Goal: Information Seeking & Learning: Learn about a topic

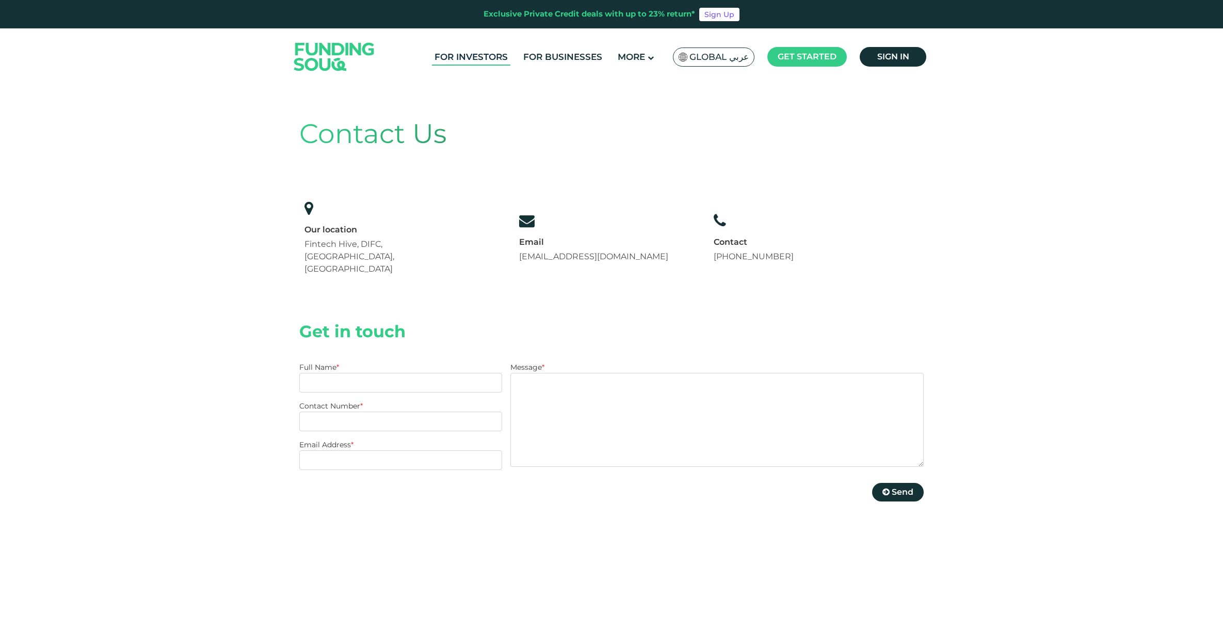
click at [473, 54] on link "For Investors" at bounding box center [471, 57] width 78 height 17
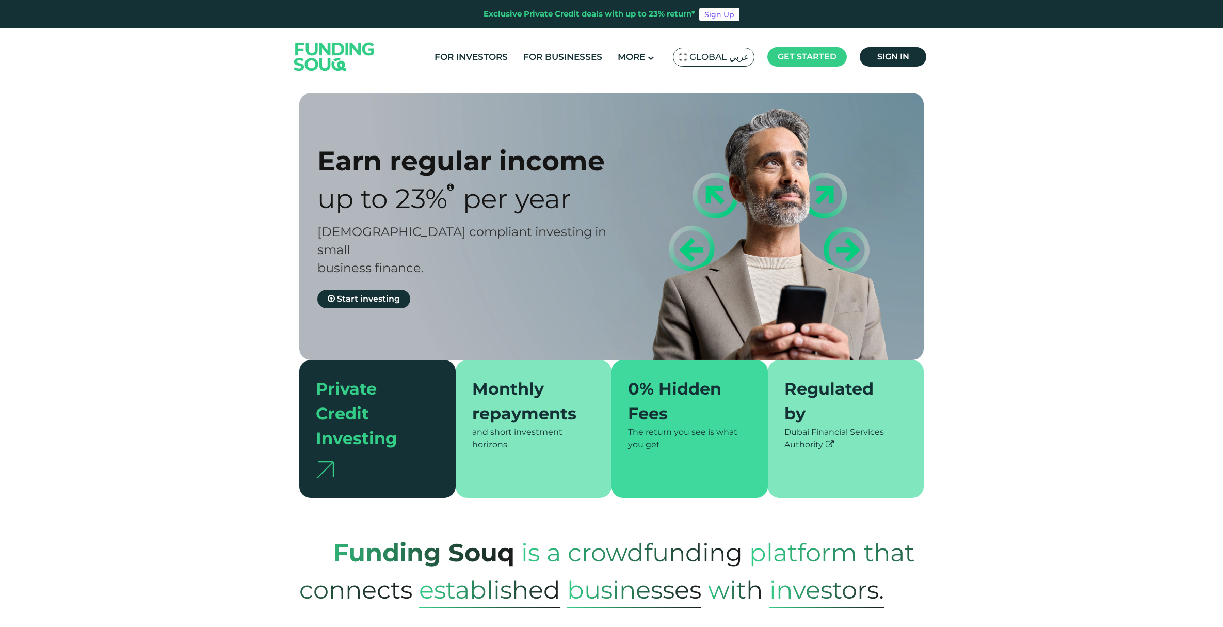
type tc-range-slider "4"
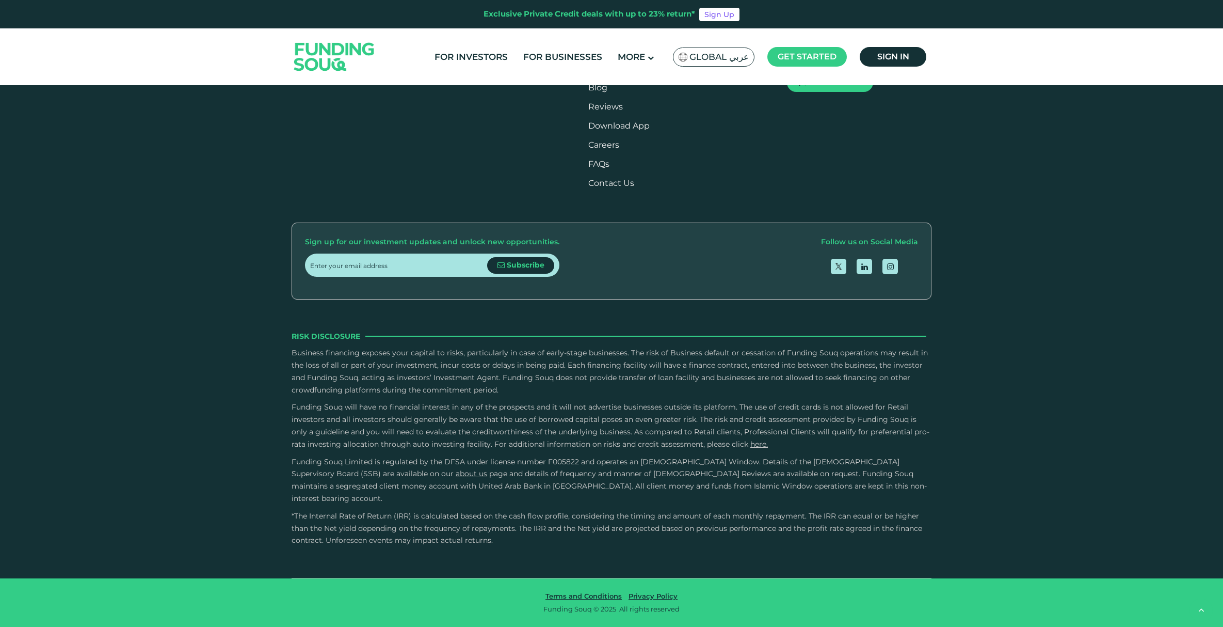
scroll to position [2665, 0]
click at [325, 139] on div "Owner Character and Commitment" at bounding box center [386, 132] width 153 height 14
click at [0, 0] on input "Owner Character and Commitment" at bounding box center [0, 0] width 0 height 0
click at [665, 182] on li "Do shareholders have children in school in the UAE?" at bounding box center [770, 176] width 286 height 12
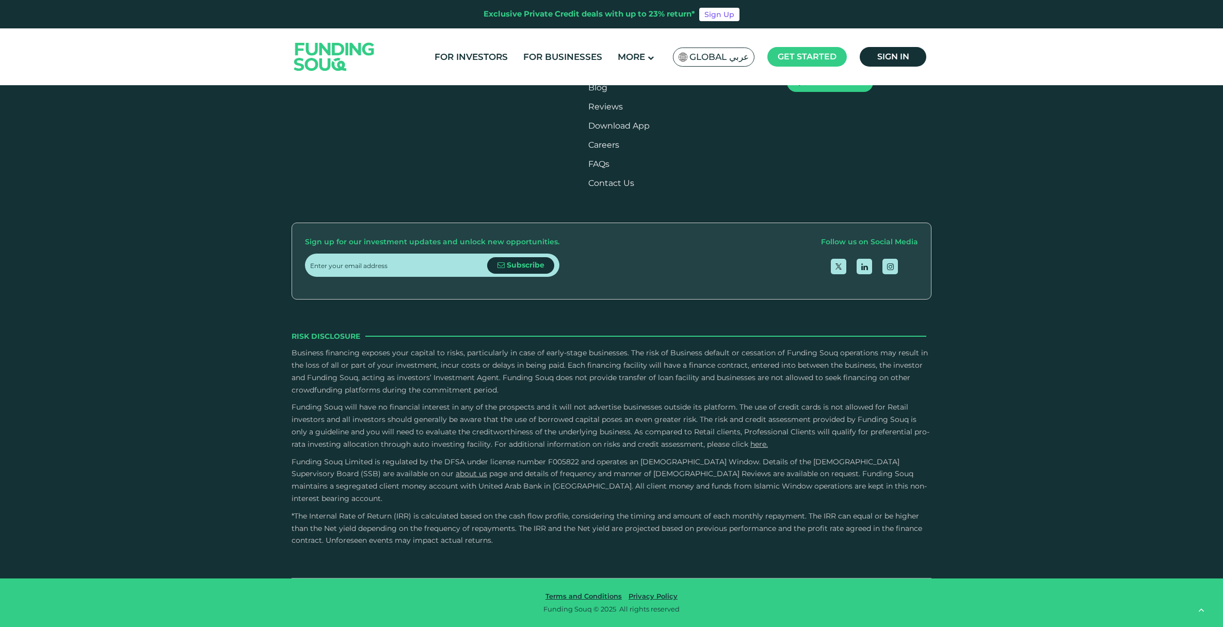
click at [644, 182] on li "Do shareholders have children in school in the UAE?" at bounding box center [770, 176] width 286 height 12
click at [615, 272] on div "Assessing the background of all SME owners (>5% shareholding) is crucial in und…" at bounding box center [611, 209] width 625 height 125
click at [621, 73] on link "Business Finance Calculator" at bounding box center [646, 68] width 116 height 10
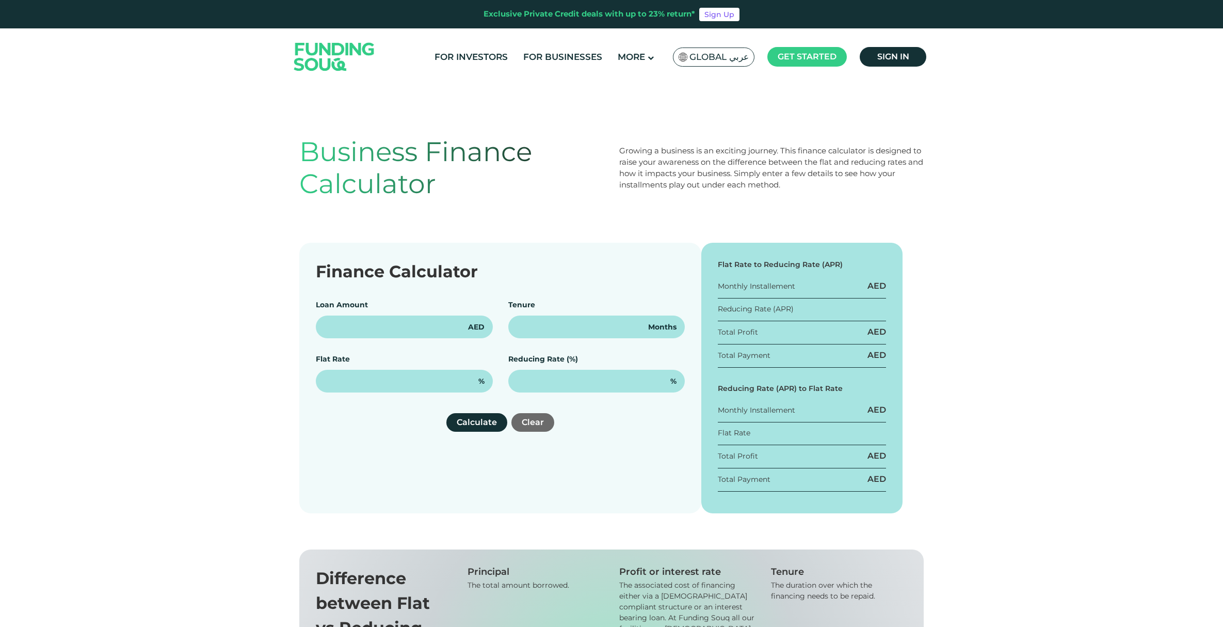
type input "100,000"
type input "12"
type input "15%"
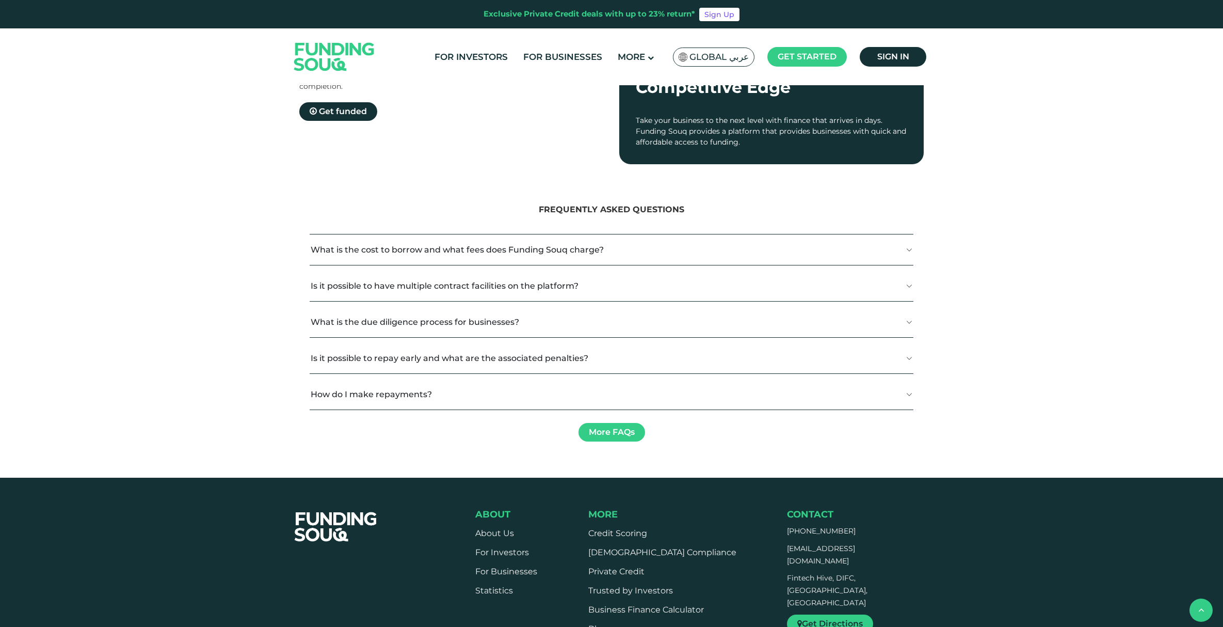
scroll to position [977, 0]
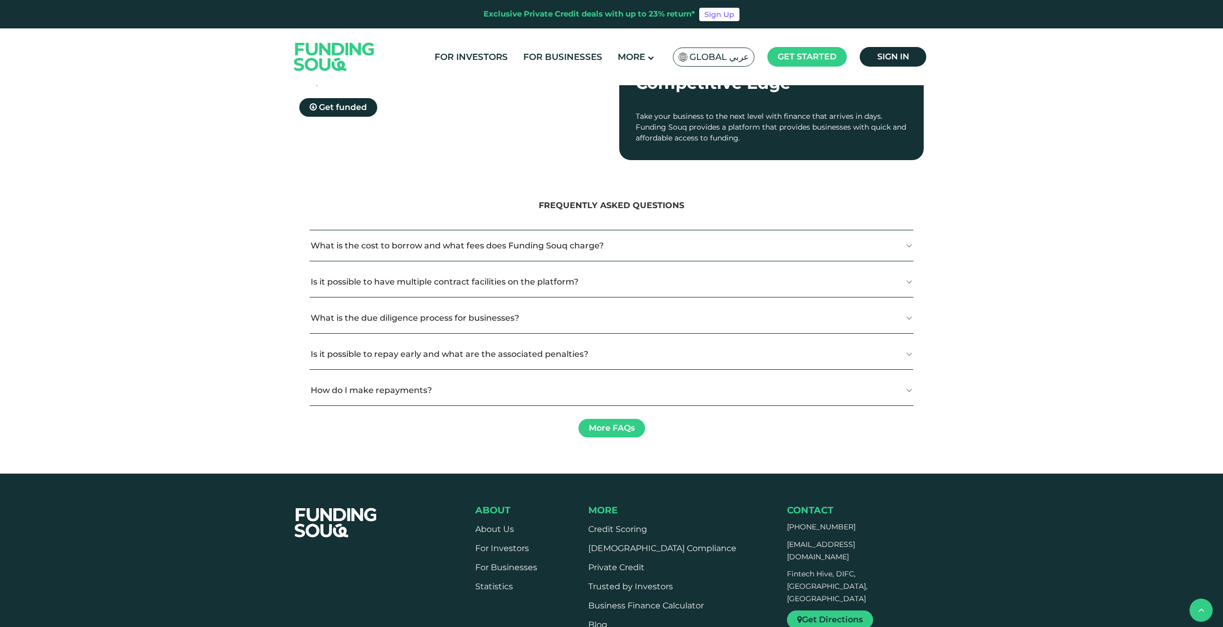
click at [480, 315] on button "What is the due diligence process for businesses?" at bounding box center [612, 317] width 604 height 30
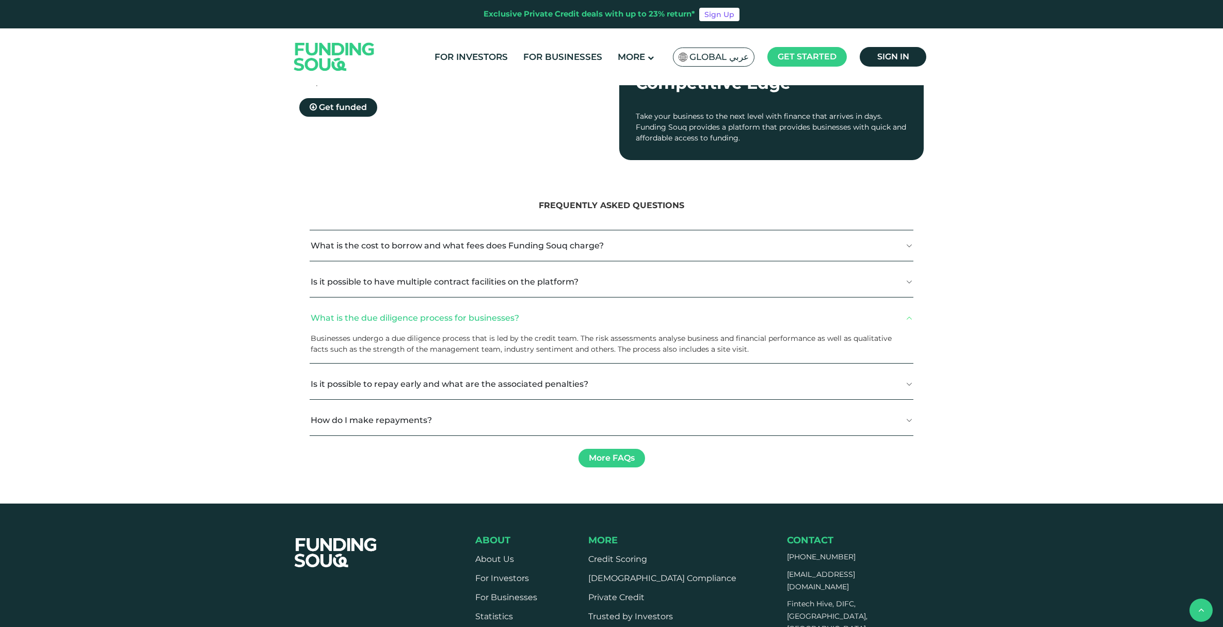
click at [378, 387] on button "Is it possible to repay early and what are the associated penalties?" at bounding box center [612, 384] width 604 height 30
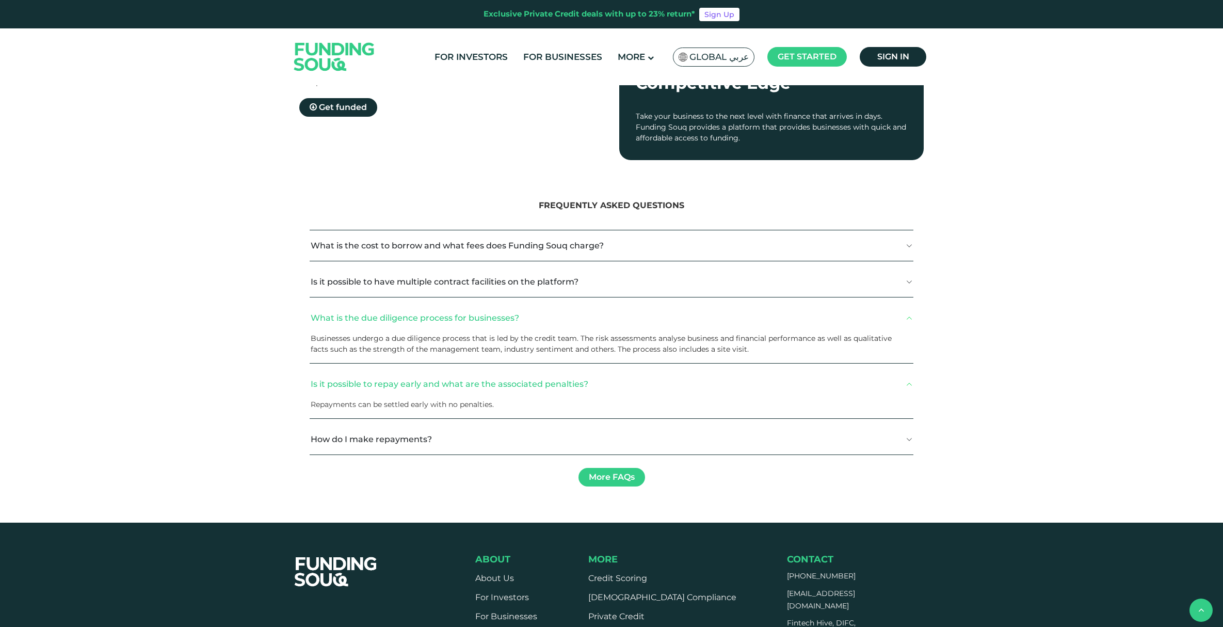
click at [359, 434] on button "How do I make repayments?" at bounding box center [612, 439] width 604 height 30
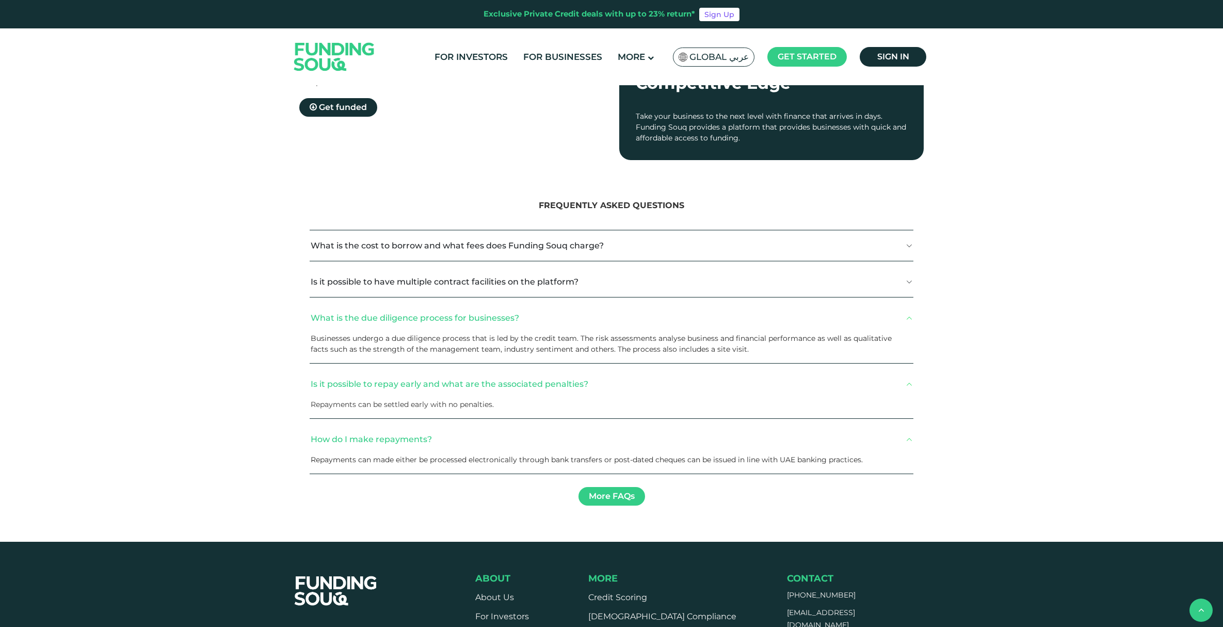
click at [390, 282] on button "Is it possible to have multiple contract facilities on the platform?" at bounding box center [612, 281] width 604 height 30
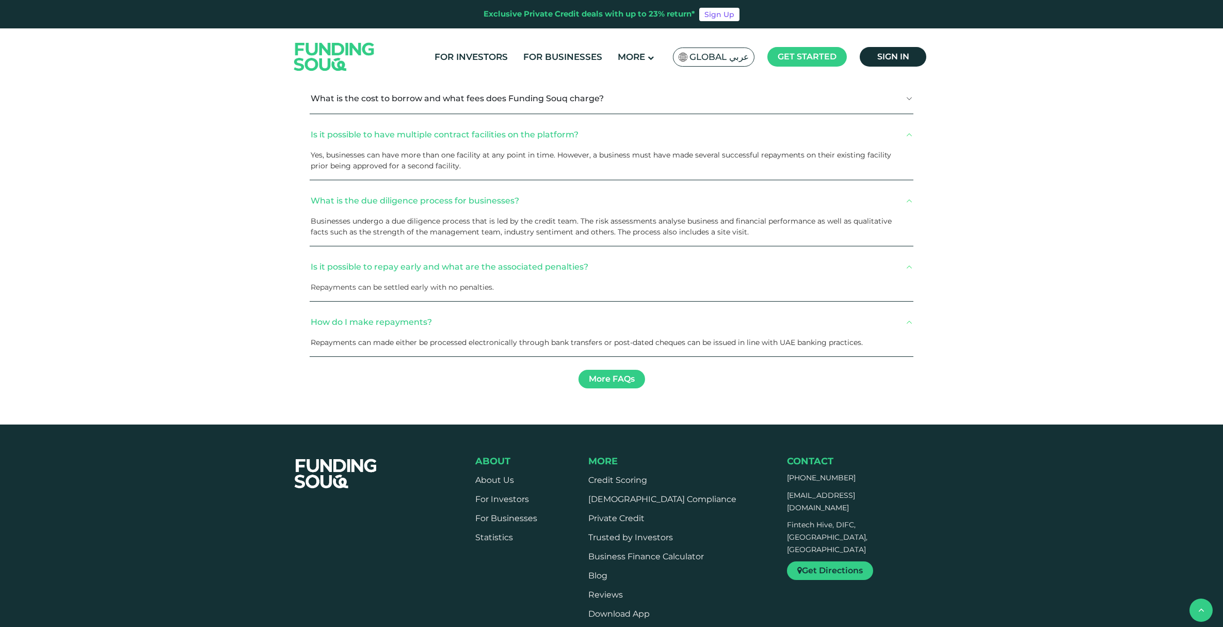
scroll to position [1128, 0]
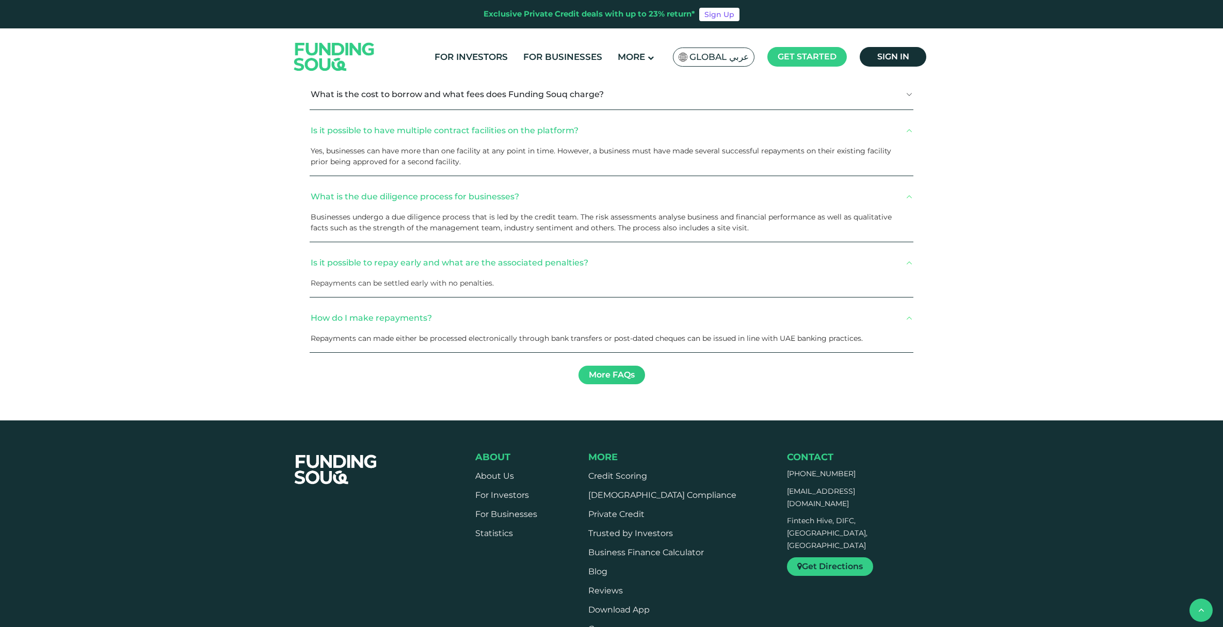
click at [610, 375] on link "More FAQs" at bounding box center [612, 374] width 67 height 19
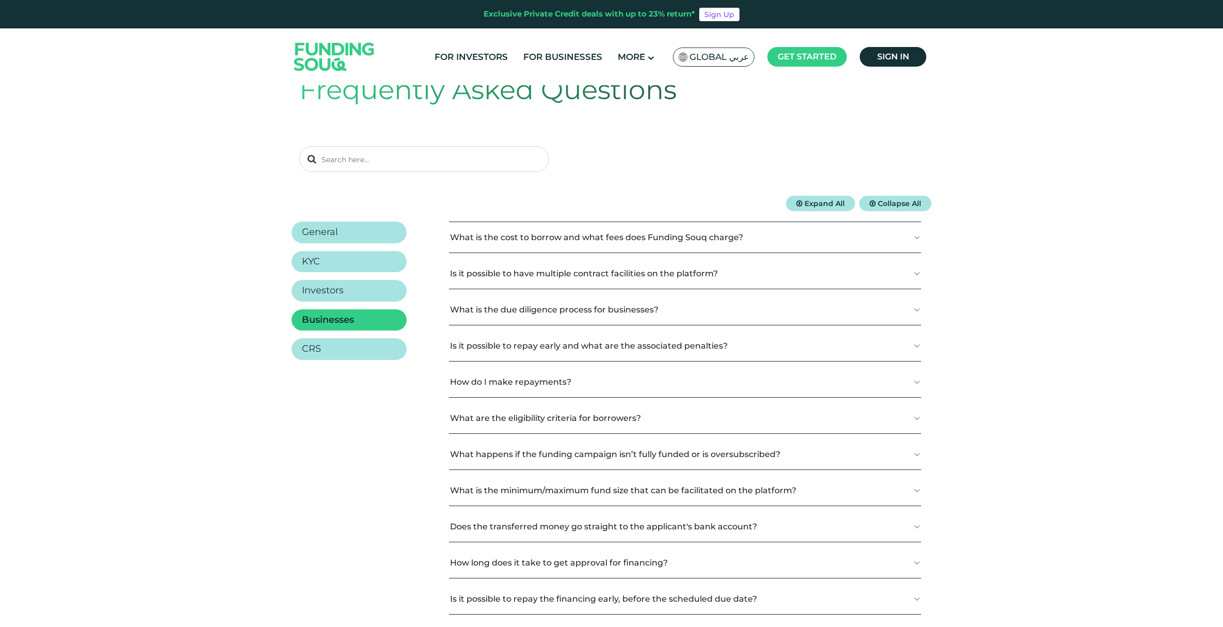
scroll to position [58, 0]
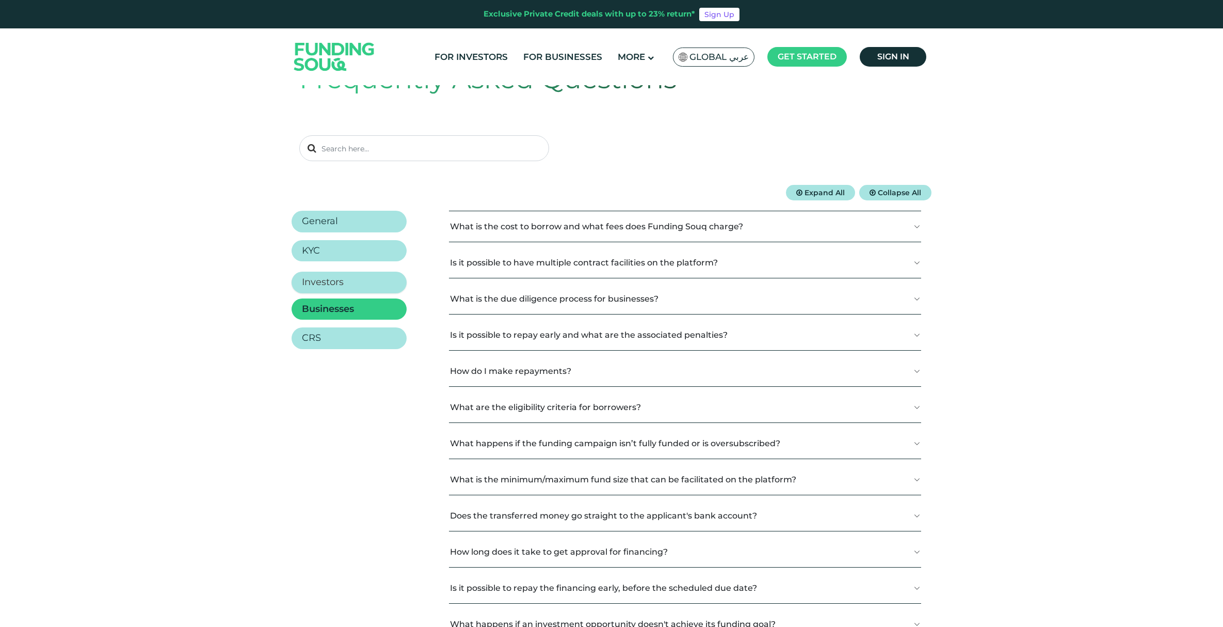
click at [324, 281] on h2 "Investors" at bounding box center [323, 282] width 42 height 11
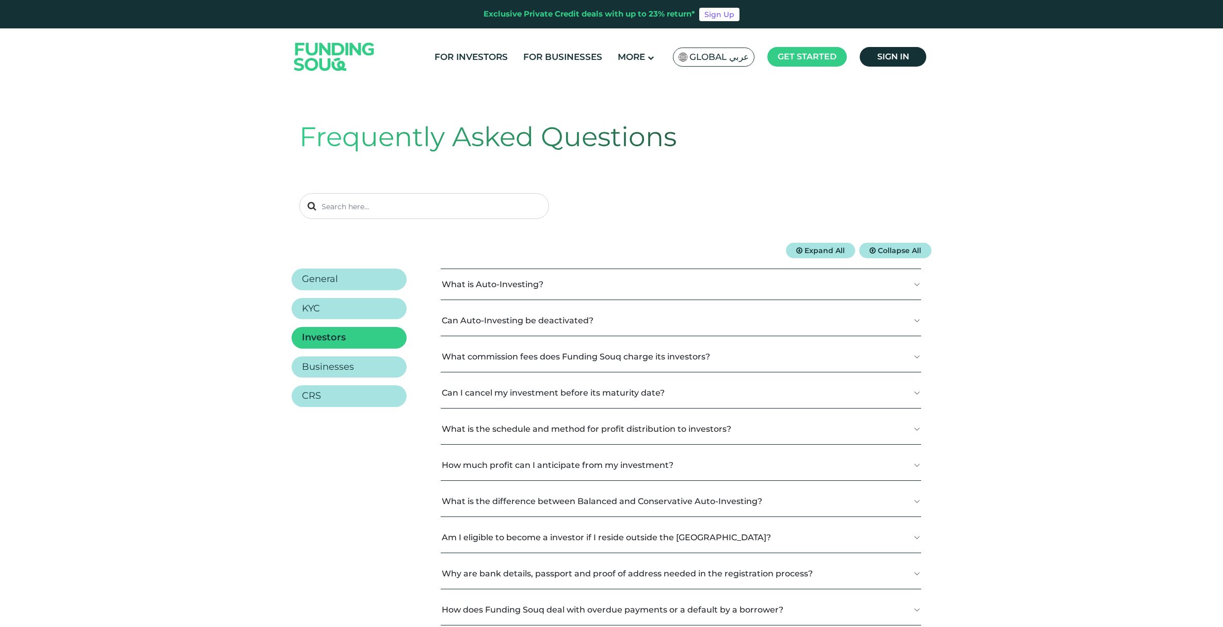
click at [575, 360] on button "What commission fees does Funding Souq charge its investors?" at bounding box center [681, 356] width 481 height 30
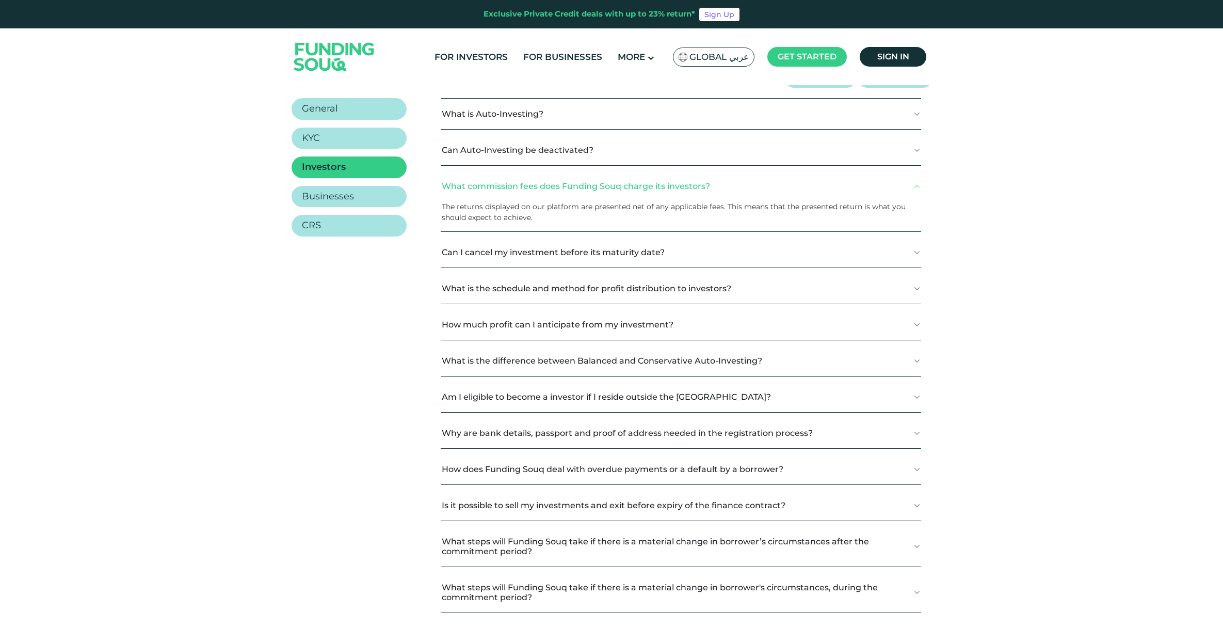
scroll to position [179, 0]
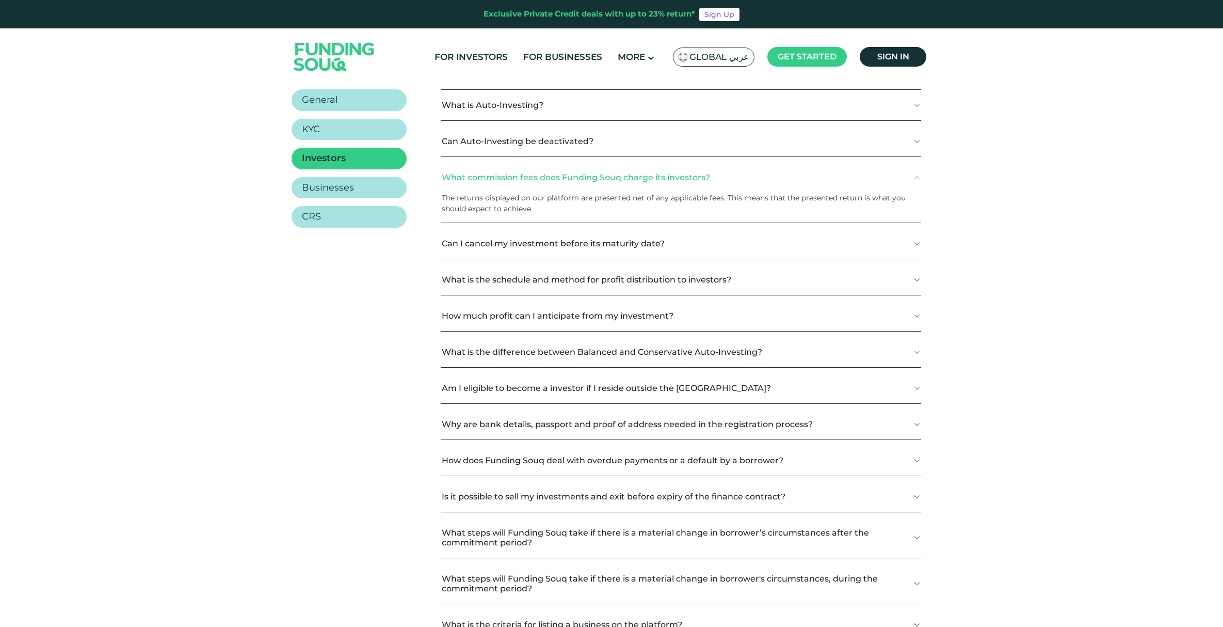
click at [467, 383] on button "Am I eligible to become a investor if I reside outside the [GEOGRAPHIC_DATA]?" at bounding box center [681, 388] width 481 height 30
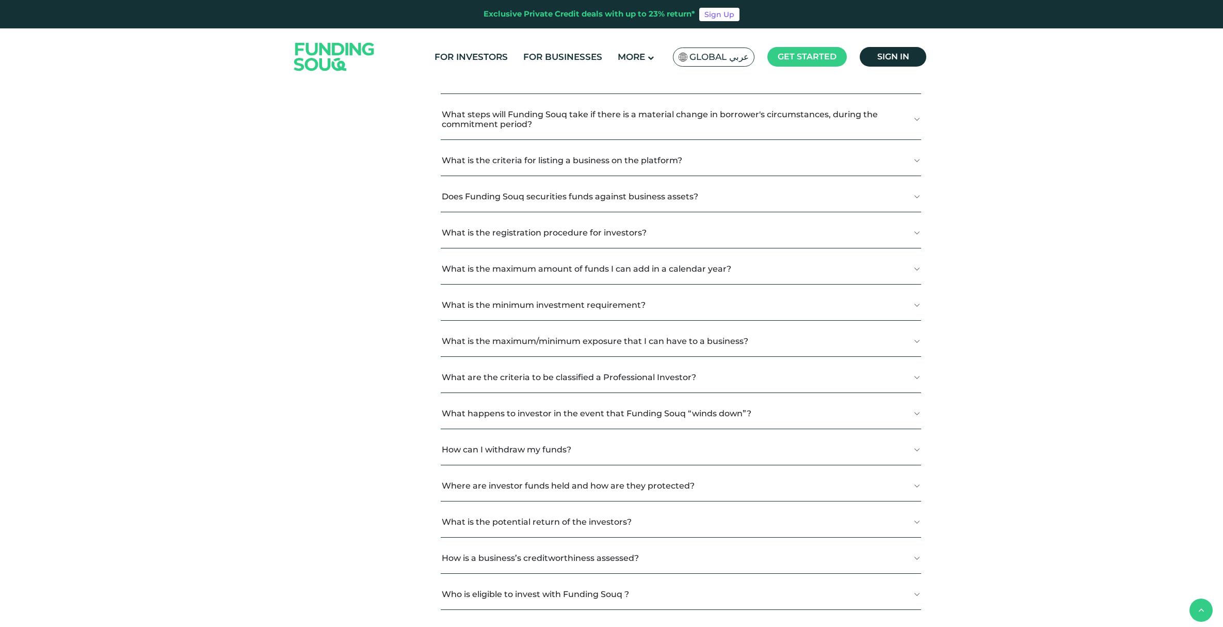
scroll to position [666, 0]
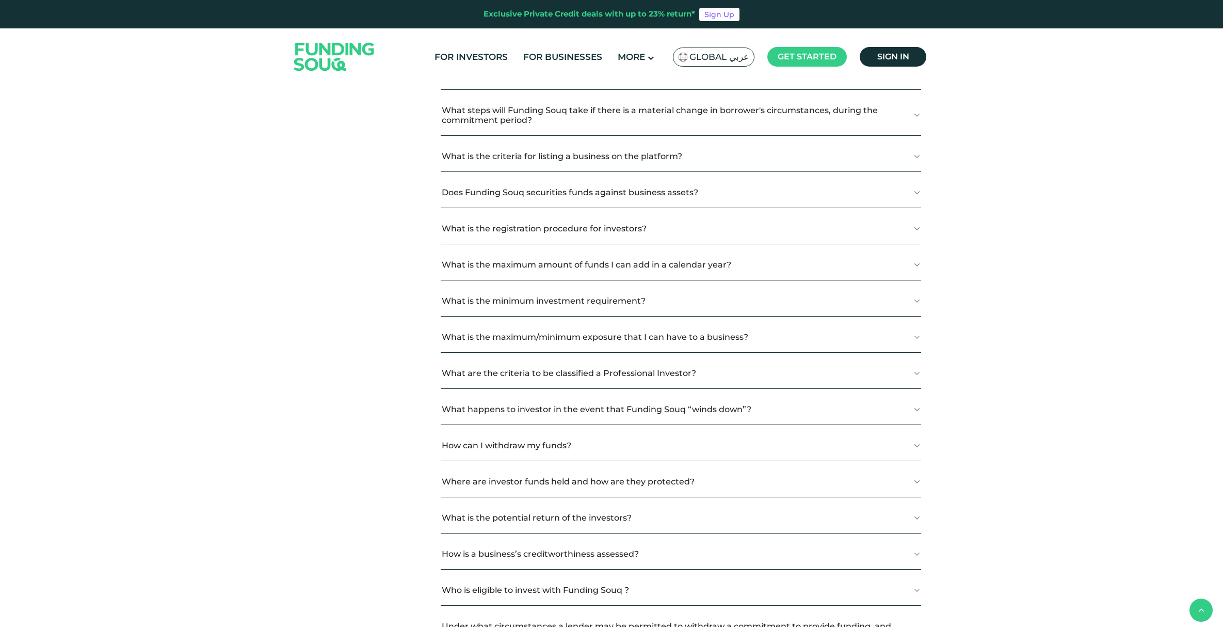
click at [503, 190] on button "Does Funding Souq securities funds against business assets?" at bounding box center [681, 192] width 481 height 30
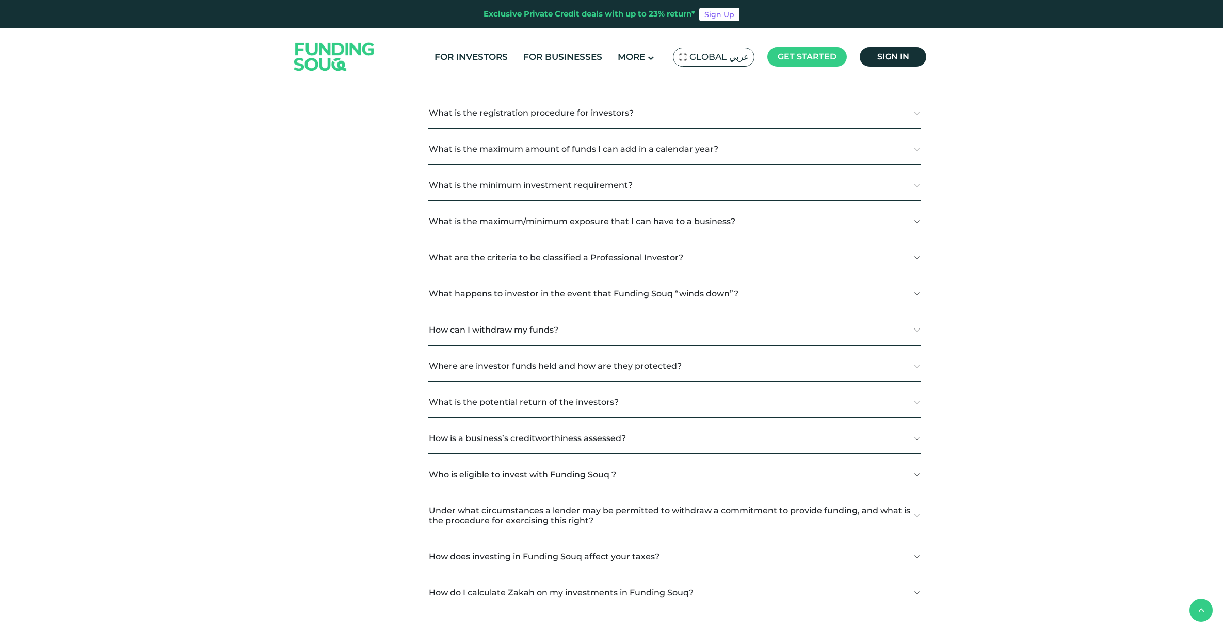
scroll to position [835, 0]
click at [495, 149] on button "What is the maximum amount of funds I can add in a calendar year?" at bounding box center [674, 148] width 493 height 30
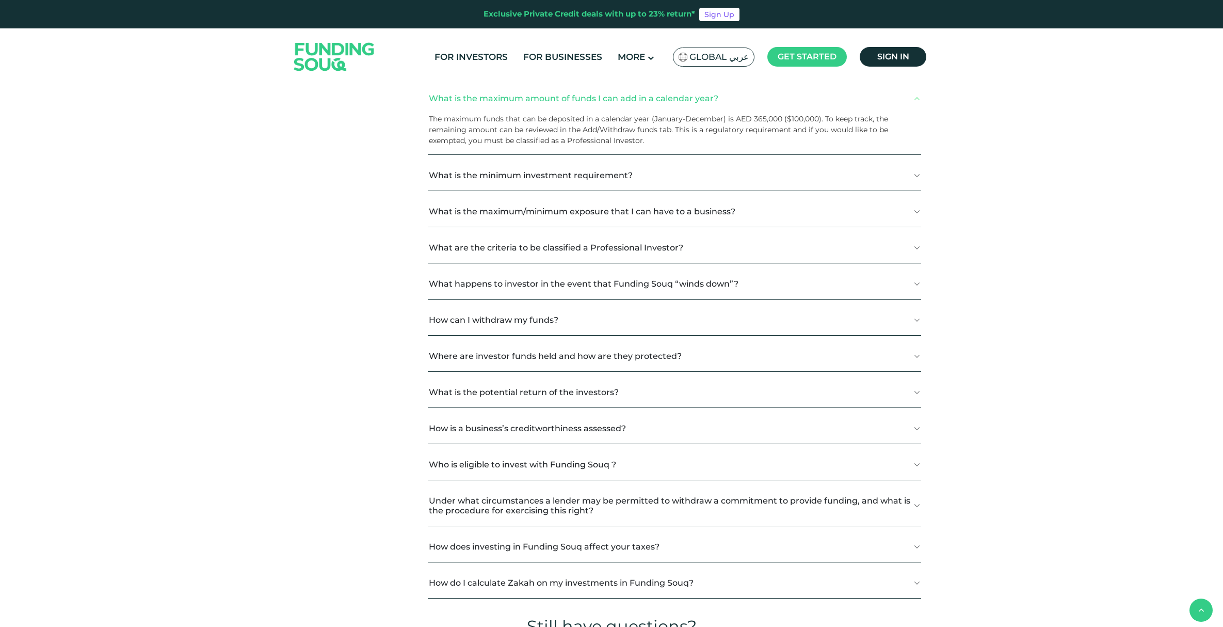
scroll to position [885, 0]
click at [454, 174] on button "What is the minimum investment requirement?" at bounding box center [674, 174] width 493 height 30
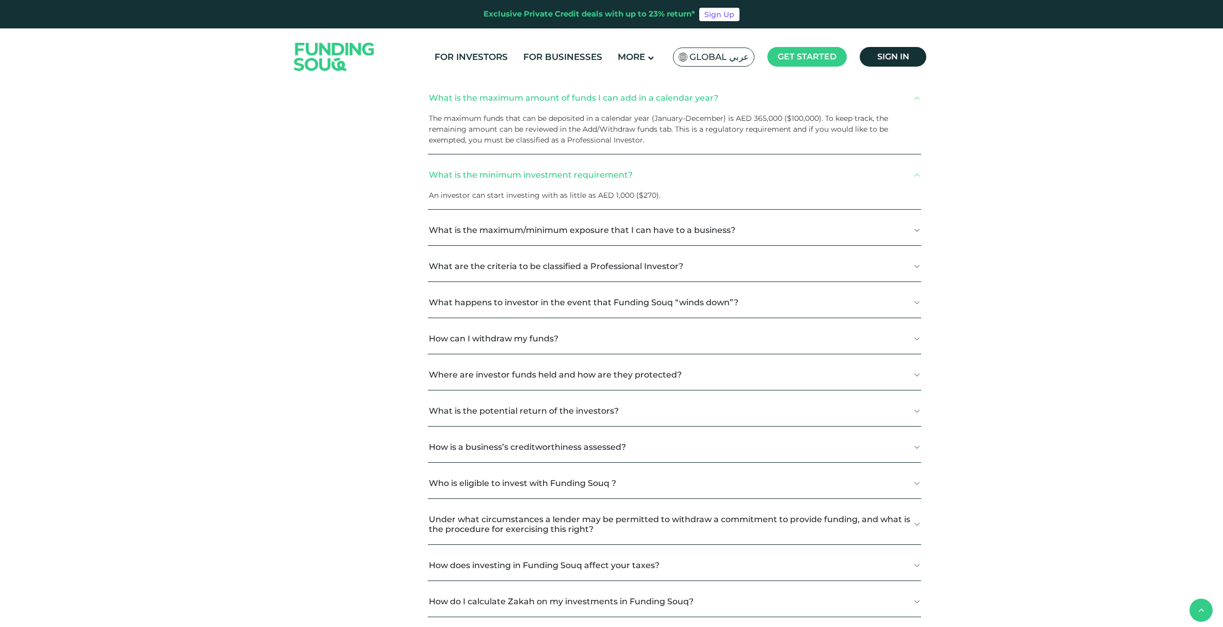
click at [491, 228] on button "What is the maximum/minimum exposure that I can have to a business?" at bounding box center [674, 230] width 493 height 30
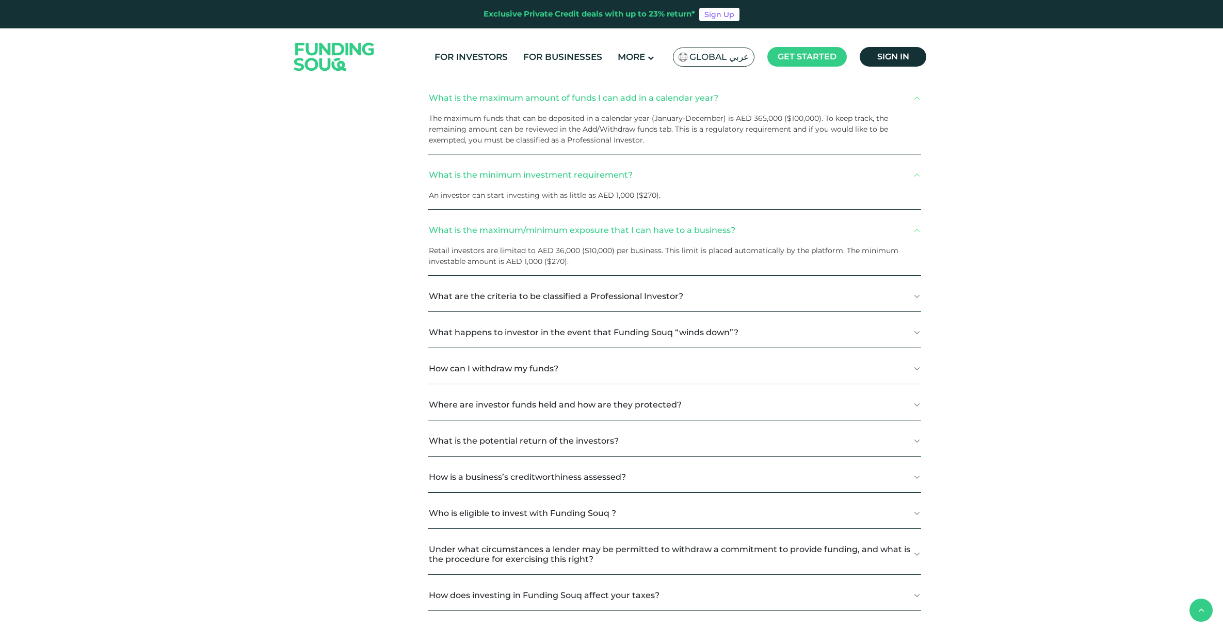
click at [475, 299] on button "What are the criteria to be classified a Professional Investor?" at bounding box center [674, 296] width 493 height 30
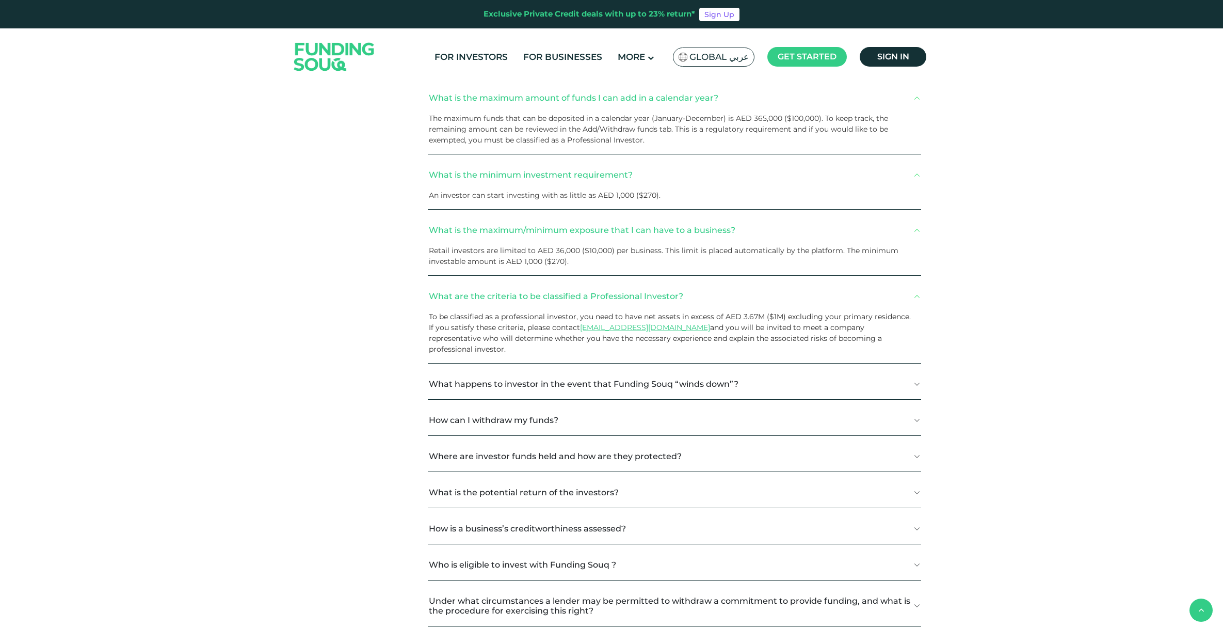
click at [494, 369] on button "What happens to investor in the event that Funding Souq “winds down”?" at bounding box center [674, 384] width 493 height 30
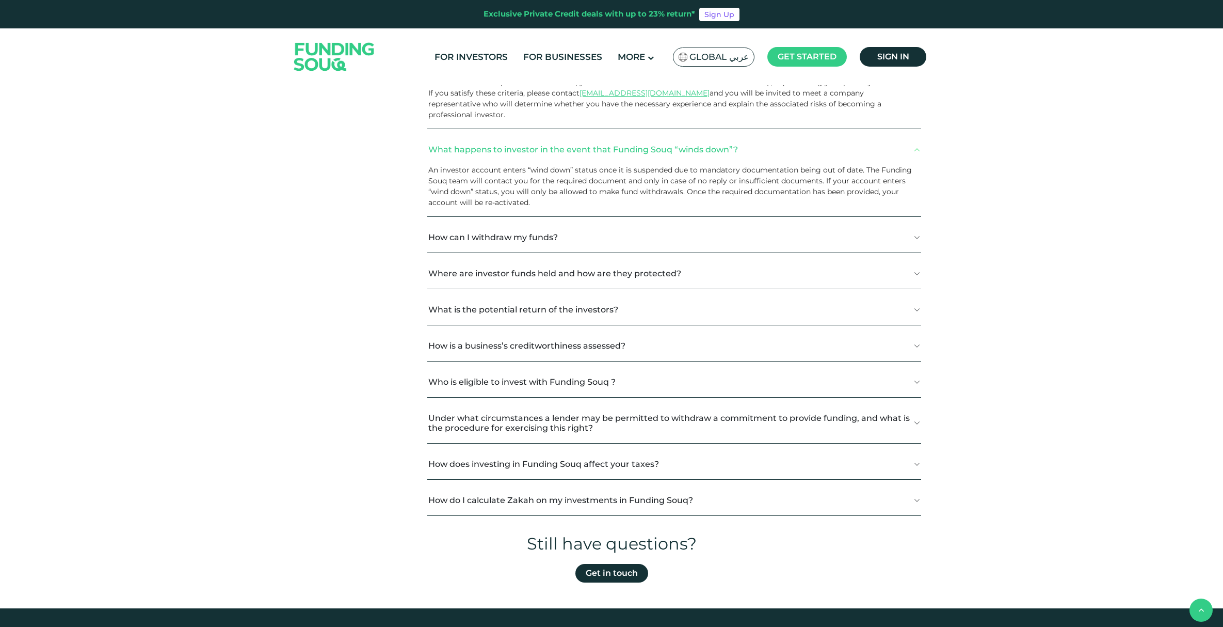
scroll to position [1121, 0]
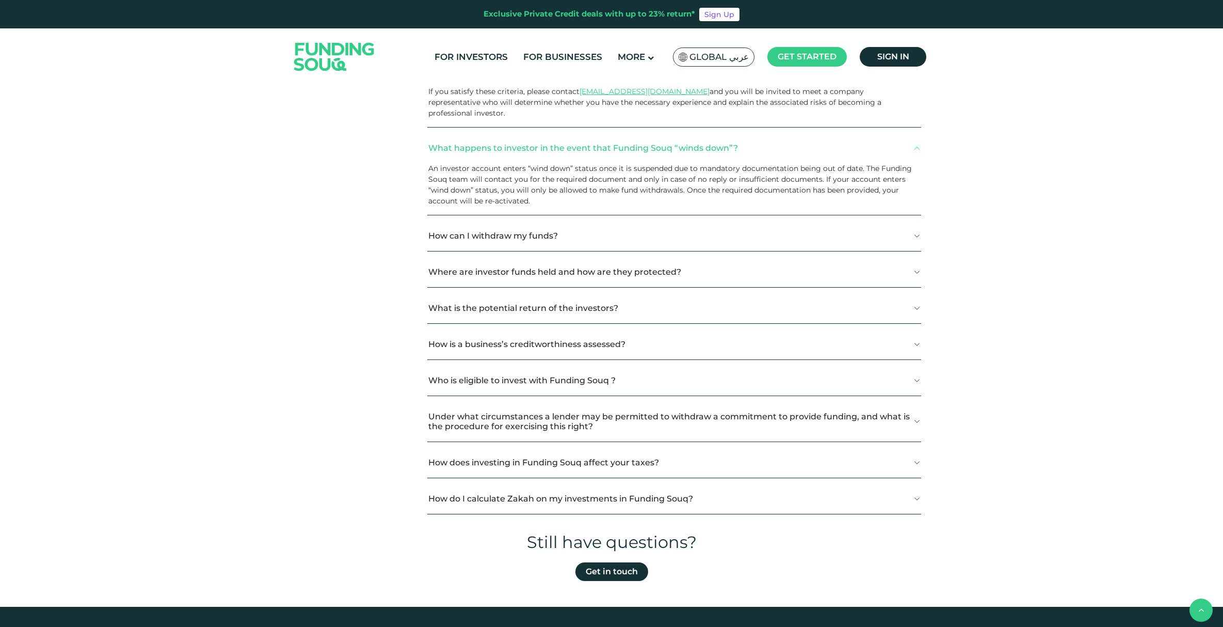
click at [516, 258] on button "Where are investor funds held and how are they protected?" at bounding box center [674, 272] width 494 height 30
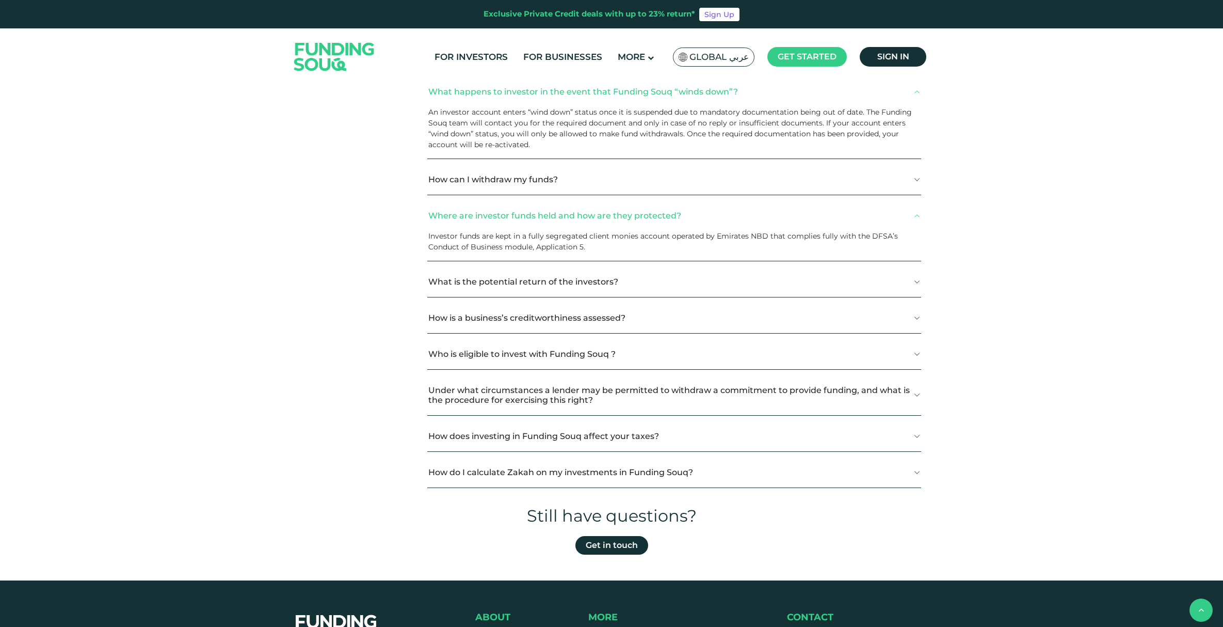
scroll to position [1178, 0]
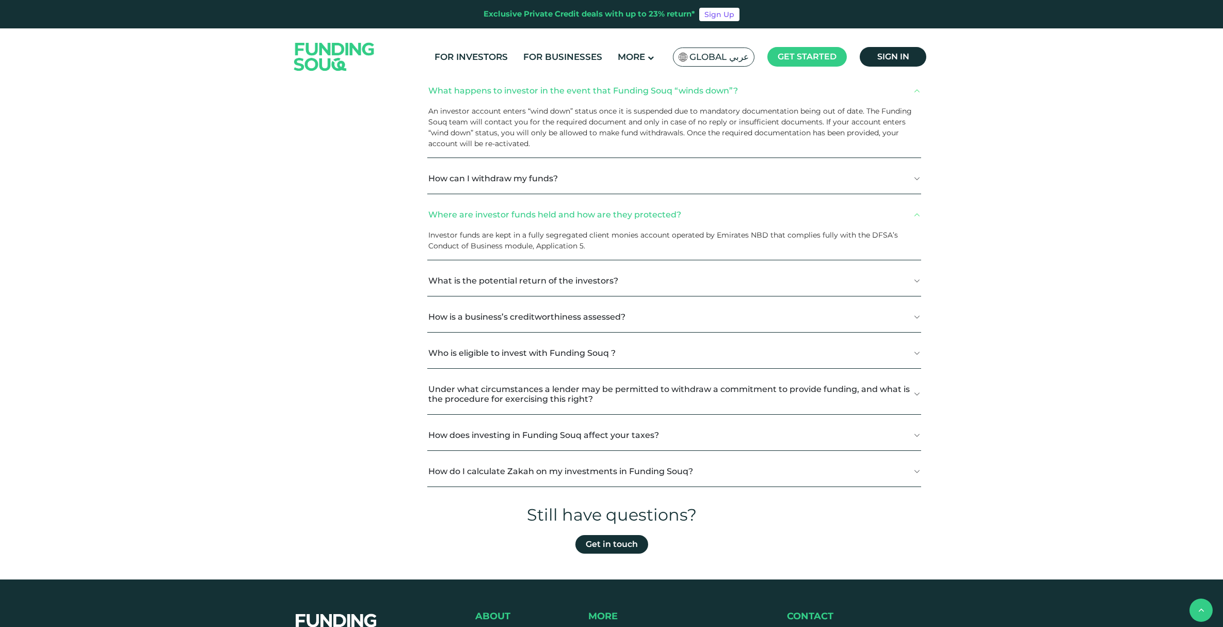
click at [490, 307] on button "How is a business’s creditworthiness assessed?" at bounding box center [674, 316] width 494 height 30
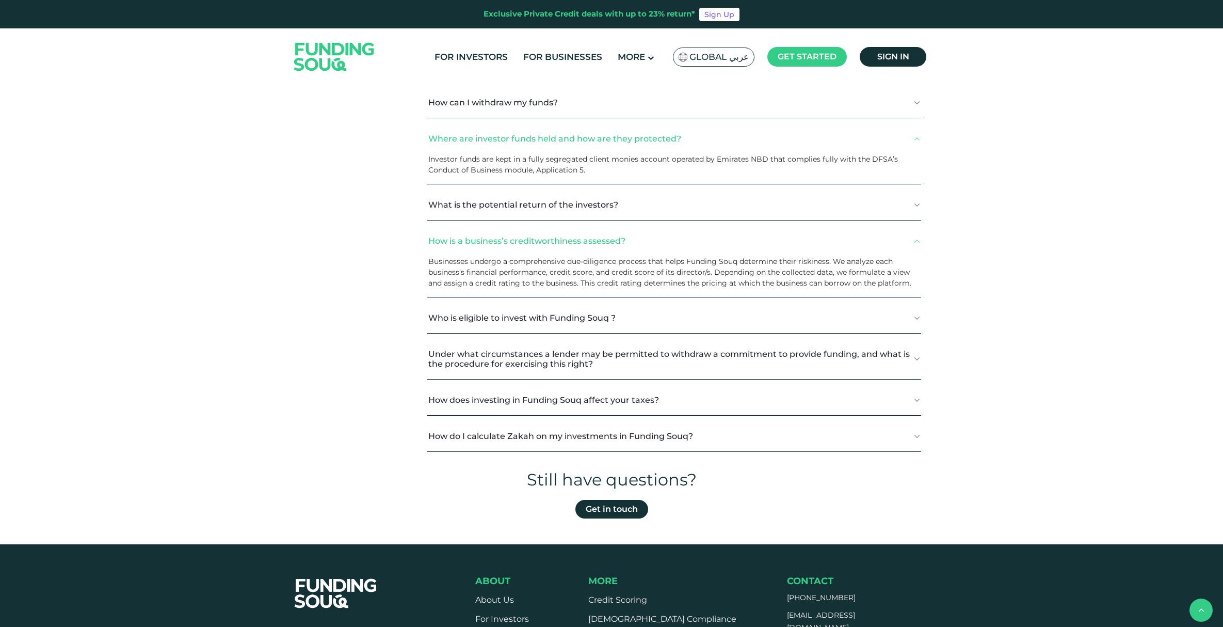
scroll to position [1257, 0]
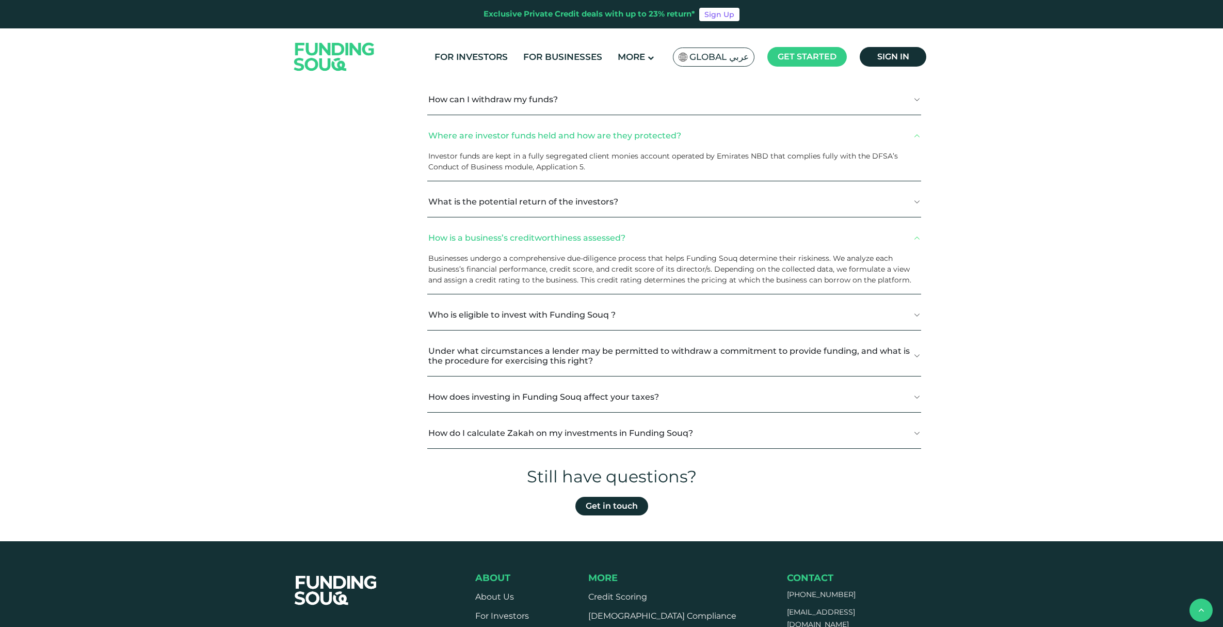
click at [487, 302] on button "Who is eligible to invest with Funding Souq ?" at bounding box center [674, 314] width 494 height 30
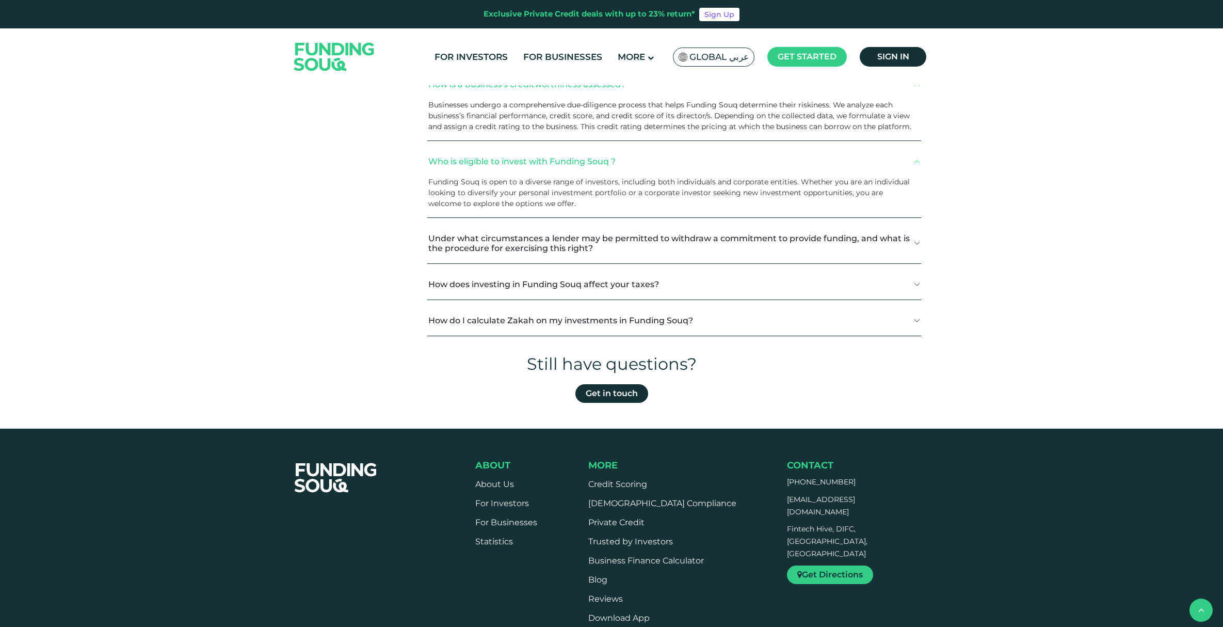
scroll to position [1410, 0]
click at [491, 537] on link "Statistics" at bounding box center [494, 542] width 38 height 10
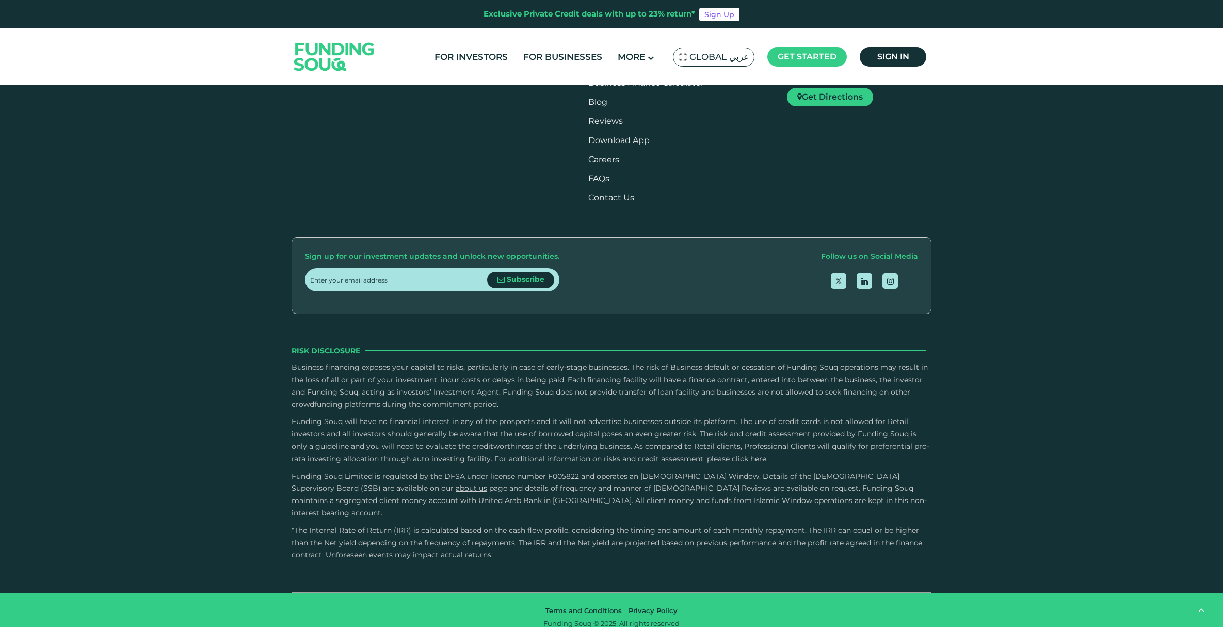
scroll to position [890, 0]
